Goal: Task Accomplishment & Management: Use online tool/utility

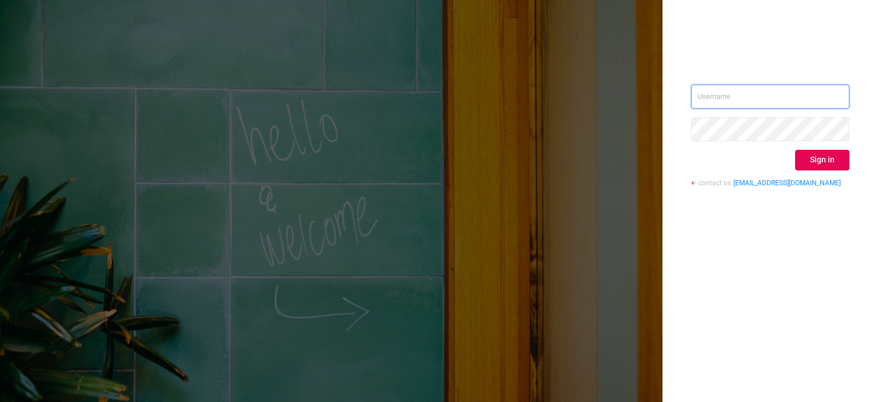
click at [715, 90] on input "text" at bounding box center [770, 97] width 158 height 24
paste input "tosh@buzzoola.com"
type input "tosh@buzzoola.com"
click at [773, 230] on div "tosh@buzzoola.com Sign in contact us info@protected.media" at bounding box center [771, 201] width 216 height 402
click at [810, 157] on button "Sign in" at bounding box center [822, 160] width 54 height 21
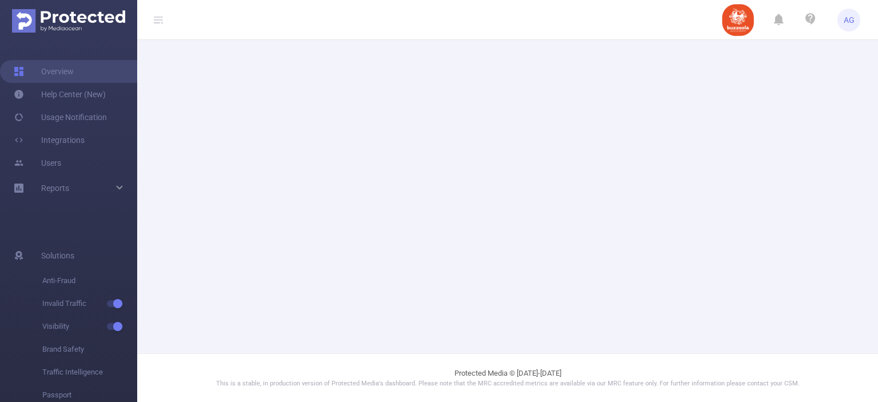
click at [801, 150] on main at bounding box center [507, 176] width 741 height 353
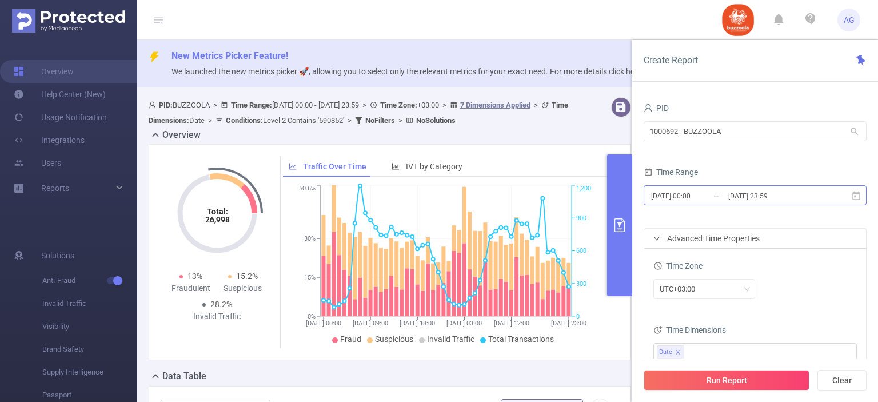
click at [775, 200] on input "[DATE] 23:59" at bounding box center [773, 195] width 93 height 15
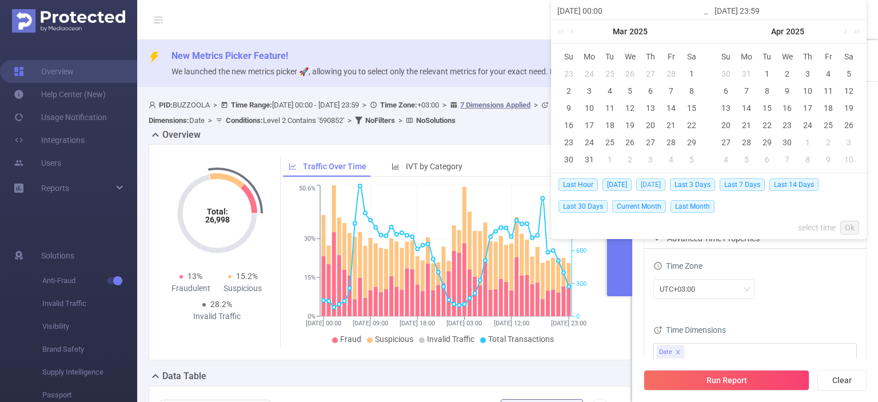
click at [654, 185] on span "[DATE]" at bounding box center [650, 184] width 29 height 13
type input "[DATE] 00:00"
type input "[DATE] 23:59"
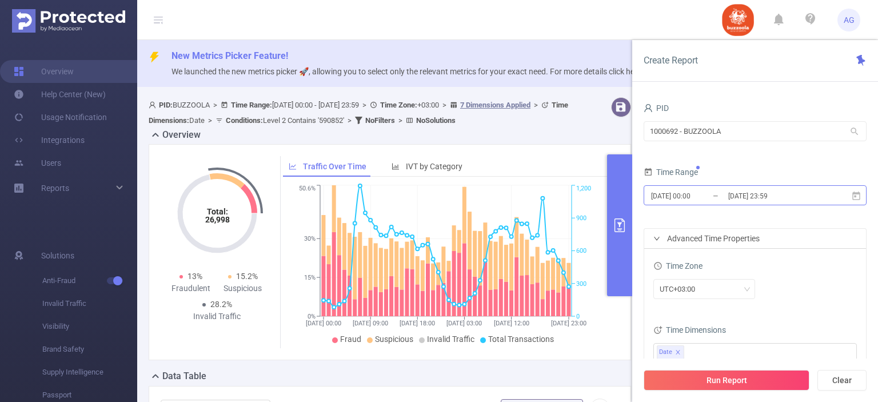
click at [751, 196] on input "[DATE] 23:59" at bounding box center [773, 195] width 93 height 15
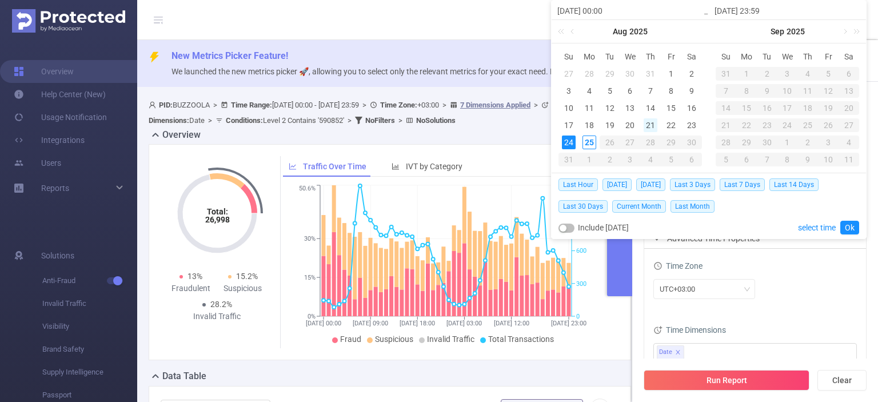
click at [644, 123] on div "21" at bounding box center [651, 125] width 14 height 14
click at [570, 143] on div "24" at bounding box center [569, 143] width 14 height 14
type input "[DATE] 00:00"
click at [858, 226] on div "Last Hour [DATE] [DATE] Last 3 Days Last 7 Days Last 14 Days Last 30 Days Curre…" at bounding box center [709, 206] width 314 height 66
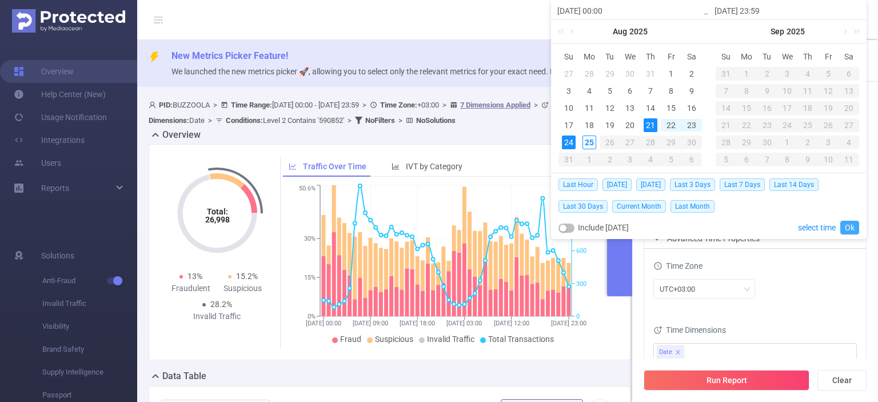
click at [852, 229] on link "Ok" at bounding box center [849, 228] width 19 height 14
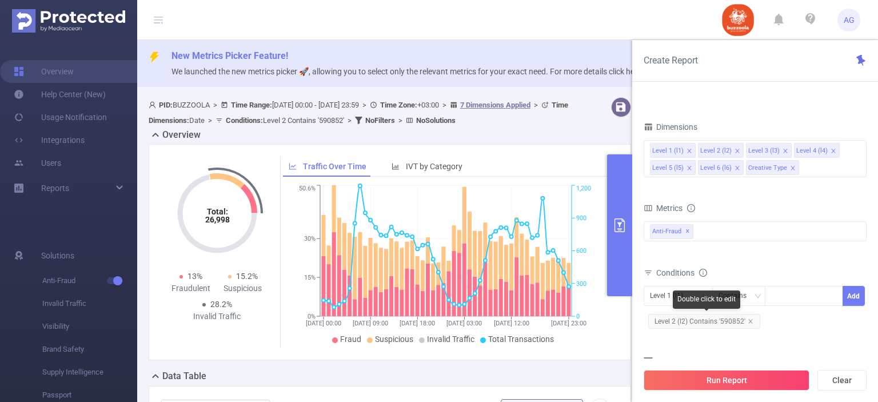
click at [727, 320] on span "Level 2 (l2) Contains '590852'" at bounding box center [704, 321] width 112 height 15
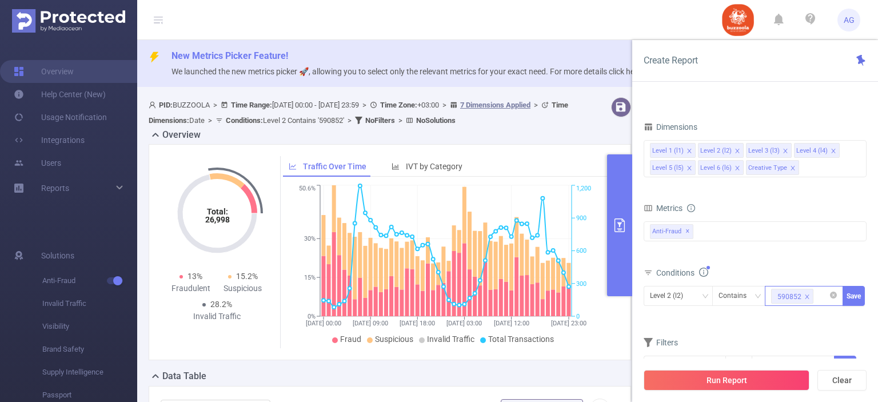
click at [806, 297] on icon "icon: close" at bounding box center [807, 297] width 6 height 6
click at [798, 297] on div at bounding box center [804, 295] width 66 height 19
paste input "583324"
type input "583324"
click at [792, 313] on li "583324" at bounding box center [804, 318] width 78 height 18
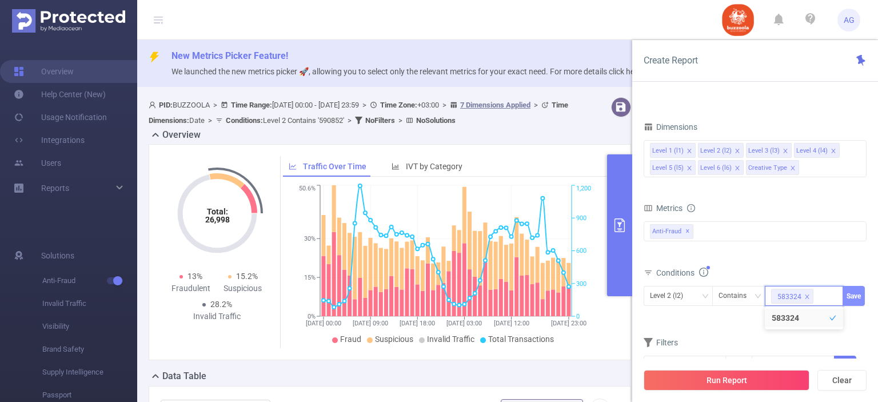
click at [856, 299] on button "Save" at bounding box center [854, 296] width 22 height 20
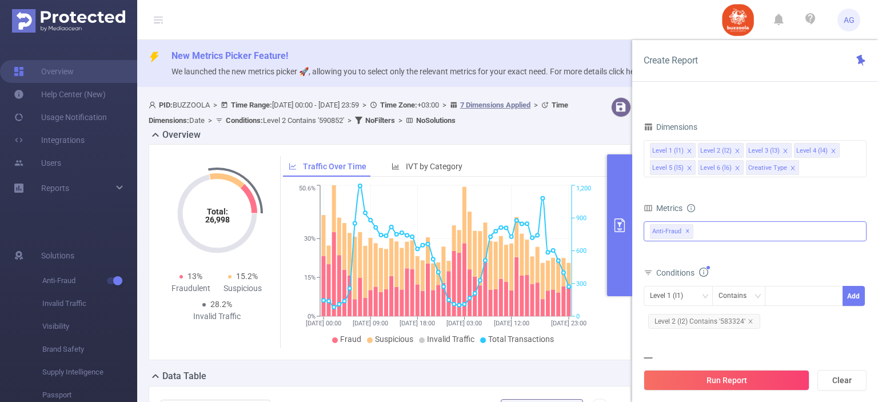
click at [684, 230] on span "Anti-Fraud ✕" at bounding box center [671, 231] width 43 height 15
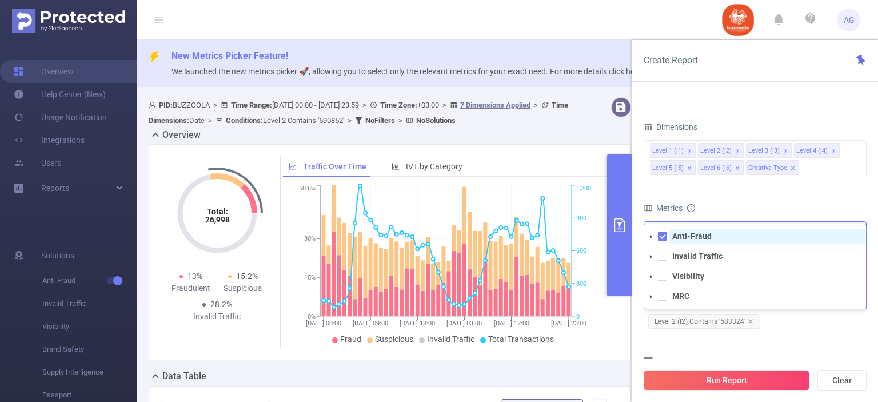
click at [692, 232] on strong "Anti-Fraud" at bounding box center [691, 236] width 39 height 9
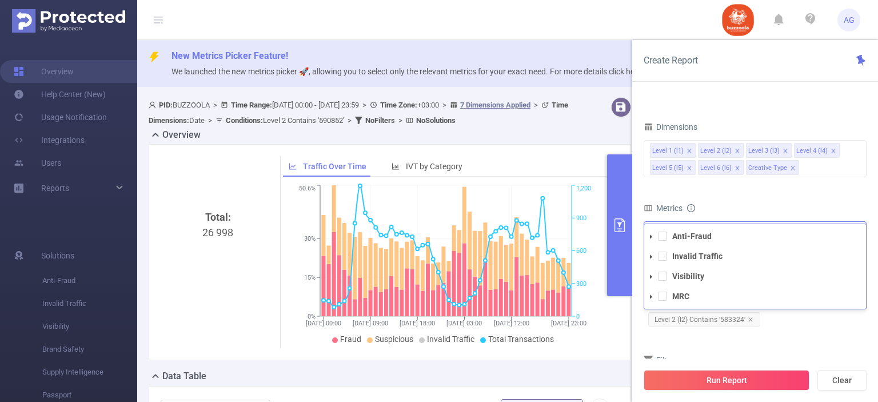
click at [665, 262] on li "Invalid Traffic" at bounding box center [755, 256] width 222 height 15
click at [663, 258] on span at bounding box center [662, 256] width 9 height 9
click at [663, 278] on span at bounding box center [662, 276] width 9 height 9
click at [796, 328] on div "Level 1 (l1) Contains Add Level 2 (l2) Contains '583324'" at bounding box center [755, 308] width 223 height 45
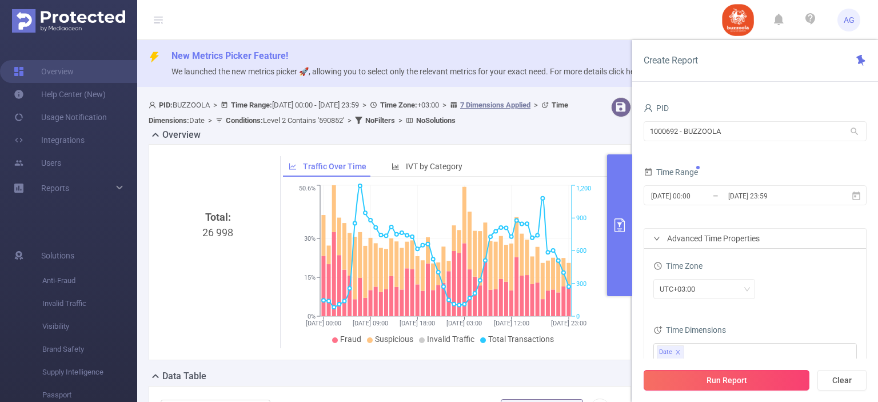
click at [745, 374] on button "Run Report" at bounding box center [727, 380] width 166 height 21
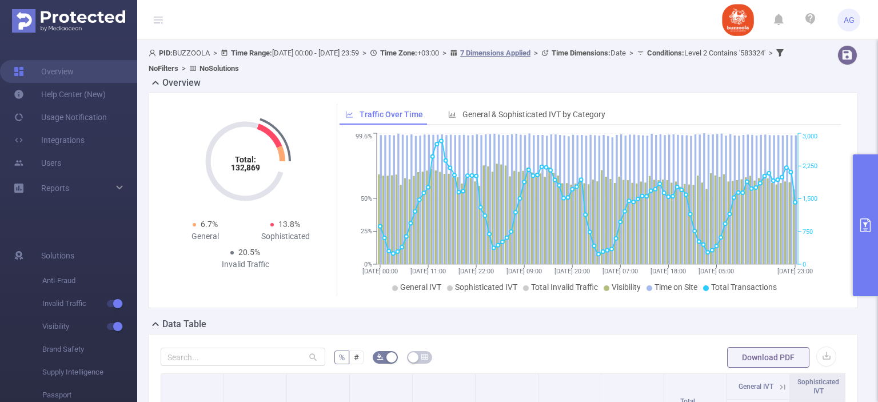
scroll to position [114, 0]
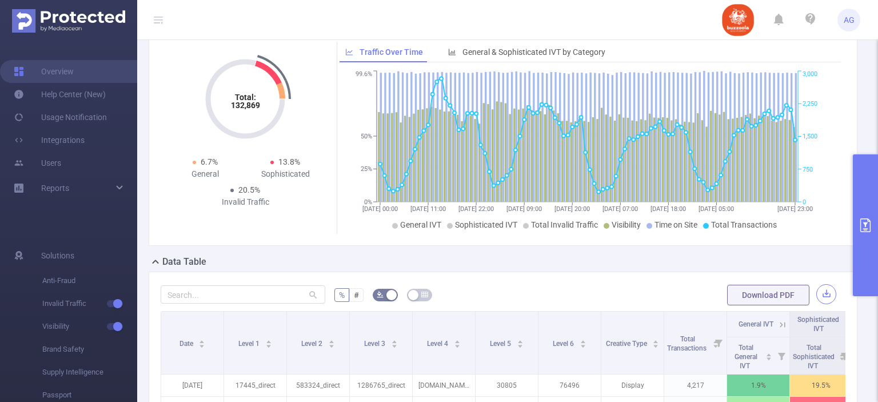
click at [819, 289] on button "button" at bounding box center [826, 294] width 20 height 20
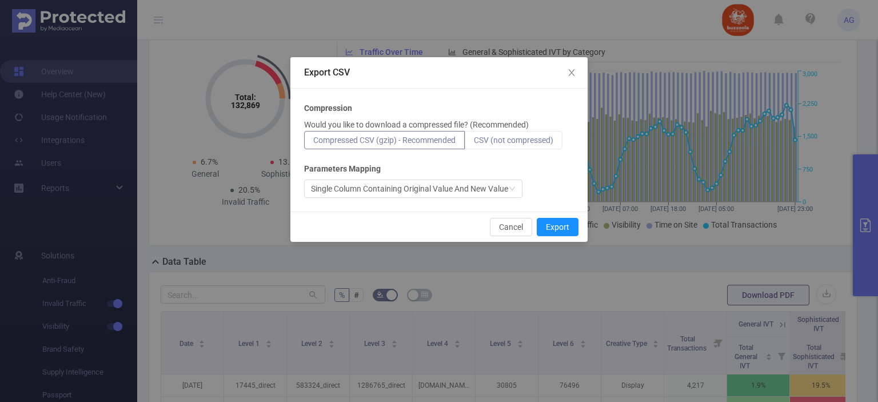
drag, startPoint x: 520, startPoint y: 129, endPoint x: 508, endPoint y: 142, distance: 17.8
click at [519, 129] on p "Would you like to download a compressed file? (Recommended)" at bounding box center [416, 125] width 225 height 12
click at [508, 141] on span "CSV (not compressed)" at bounding box center [513, 140] width 79 height 9
click at [474, 143] on input "CSV (not compressed)" at bounding box center [474, 143] width 0 height 0
click at [552, 228] on button "Export" at bounding box center [558, 227] width 42 height 18
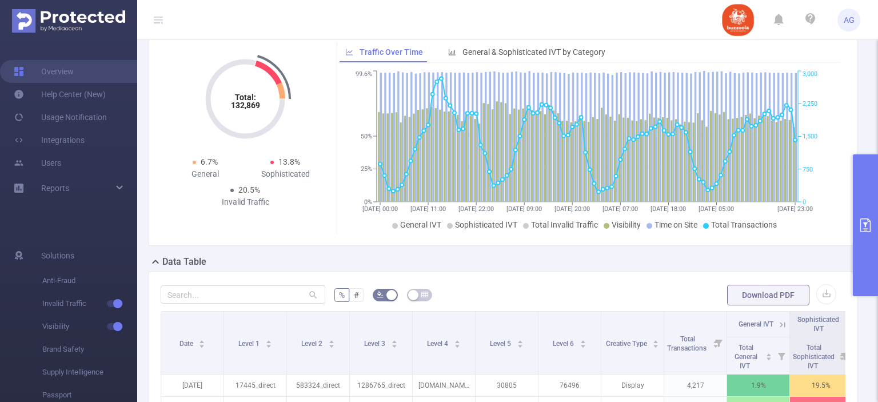
click at [878, 212] on button "primary" at bounding box center [865, 225] width 25 height 142
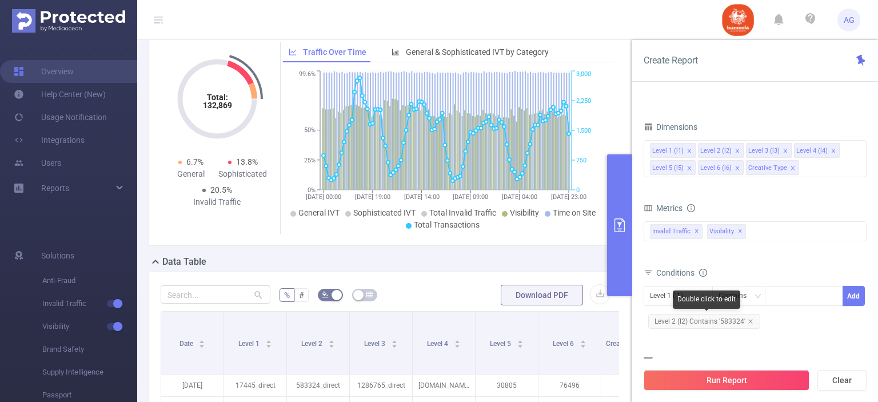
click at [702, 320] on span "Level 2 (l2) Contains '583324'" at bounding box center [704, 321] width 112 height 15
click at [703, 320] on span "Level 2 (l2) Contains '583324'" at bounding box center [704, 321] width 112 height 15
click at [732, 320] on span "Level 2 (l2) Contains '583324'" at bounding box center [704, 321] width 112 height 15
click at [732, 319] on span "Level 2 (l2) Contains '583324'" at bounding box center [704, 321] width 112 height 15
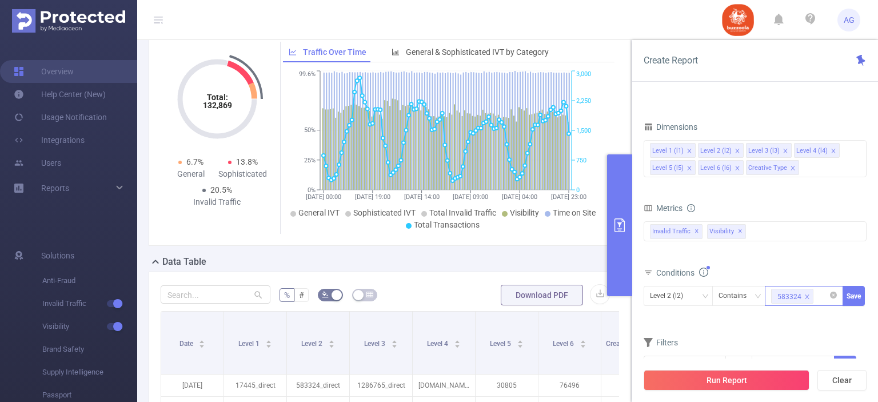
click at [806, 295] on icon "icon: close" at bounding box center [808, 296] width 4 height 4
click at [796, 297] on div "583324" at bounding box center [804, 295] width 66 height 19
paste input "590852"
type input "590852"
click at [856, 293] on button "Save" at bounding box center [854, 296] width 22 height 20
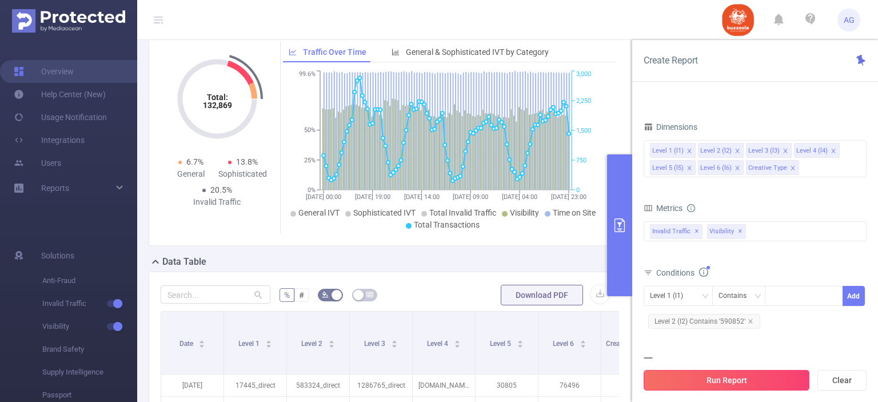
click at [718, 381] on button "Run Report" at bounding box center [727, 380] width 166 height 21
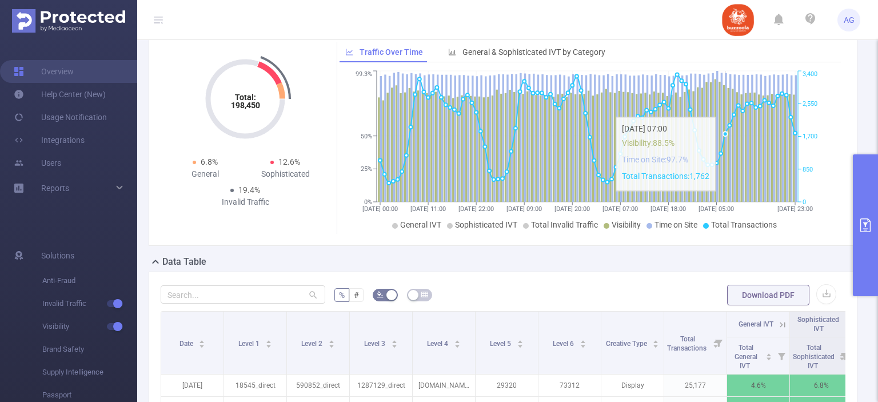
scroll to position [172, 0]
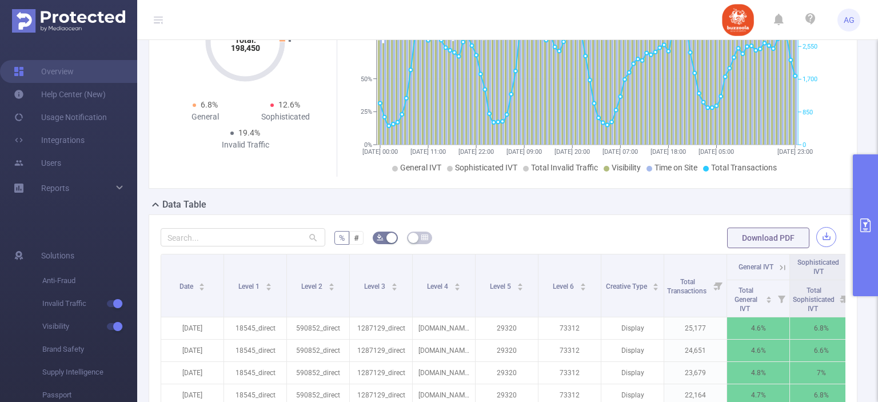
click at [816, 235] on button "button" at bounding box center [826, 237] width 20 height 20
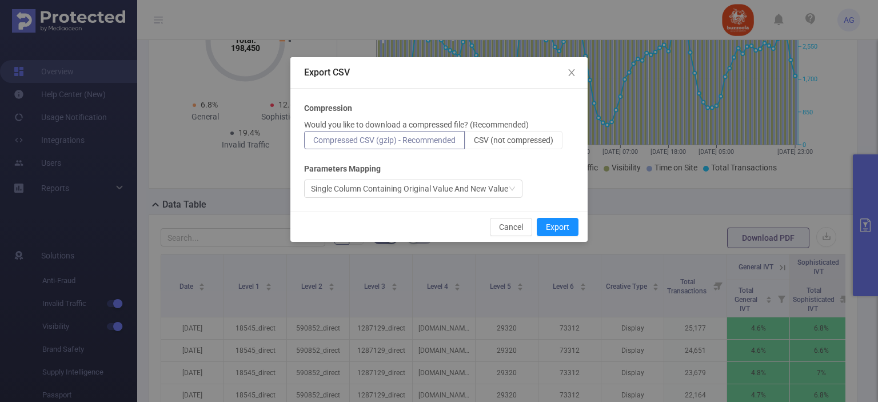
click at [507, 130] on p "Would you like to download a compressed file? (Recommended)" at bounding box center [416, 125] width 225 height 12
click at [510, 141] on span "CSV (not compressed)" at bounding box center [513, 140] width 79 height 9
click at [474, 143] on input "CSV (not compressed)" at bounding box center [474, 143] width 0 height 0
click at [566, 230] on button "Export" at bounding box center [558, 227] width 42 height 18
